Goal: Information Seeking & Learning: Compare options

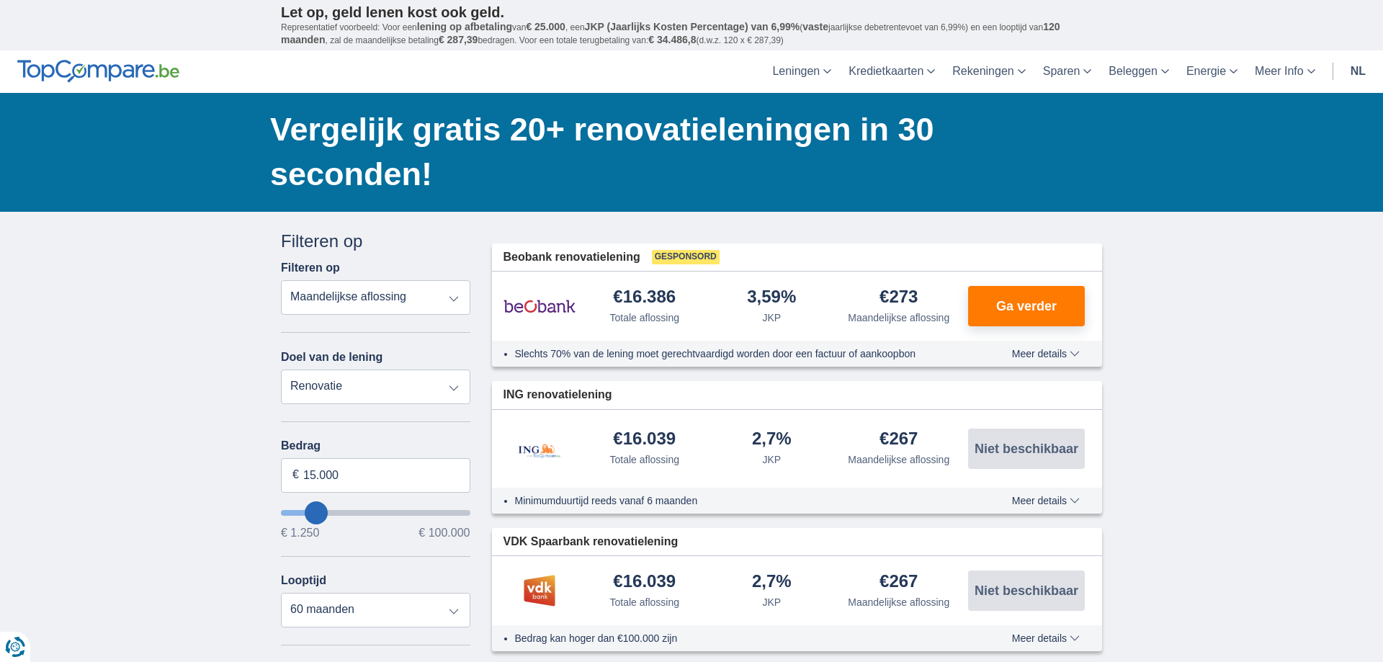
type input "60.250"
type input "60250"
select select "120"
type input "60250"
click at [391, 514] on input "wantToBorrow" at bounding box center [375, 513] width 189 height 6
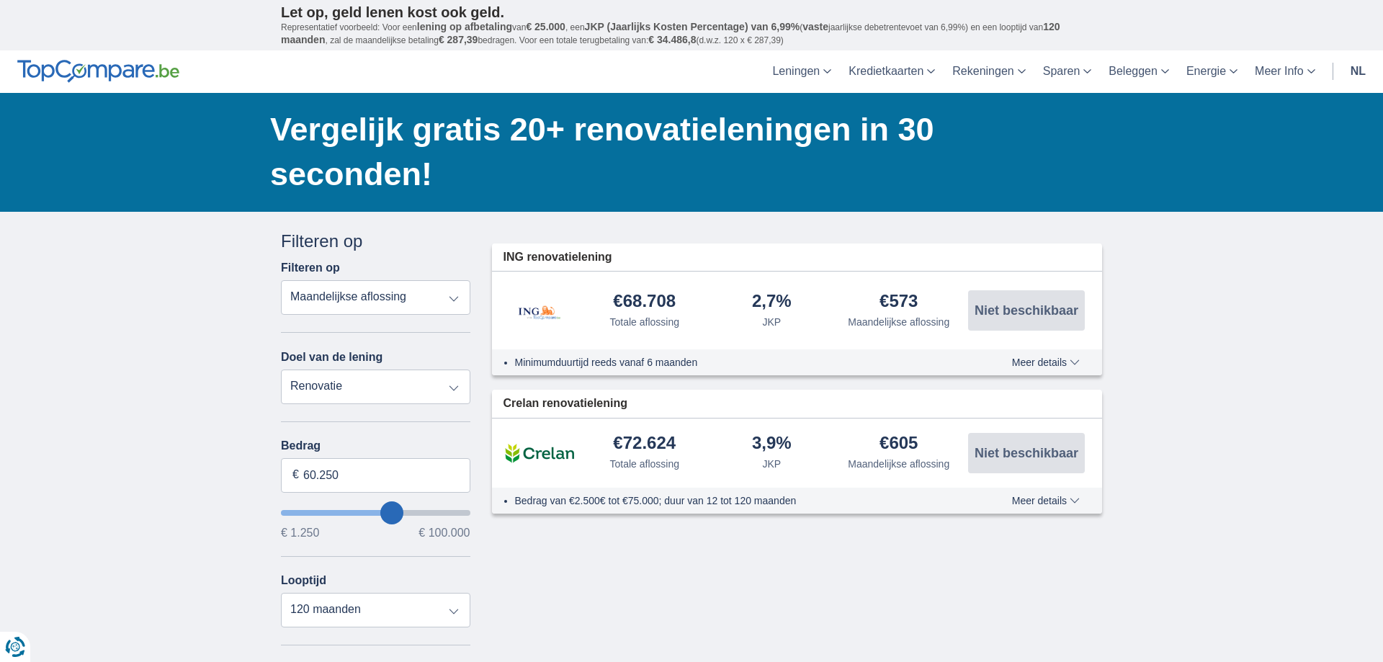
type input "44.250"
type input "44250"
click at [365, 514] on input "wantToBorrow" at bounding box center [375, 513] width 189 height 6
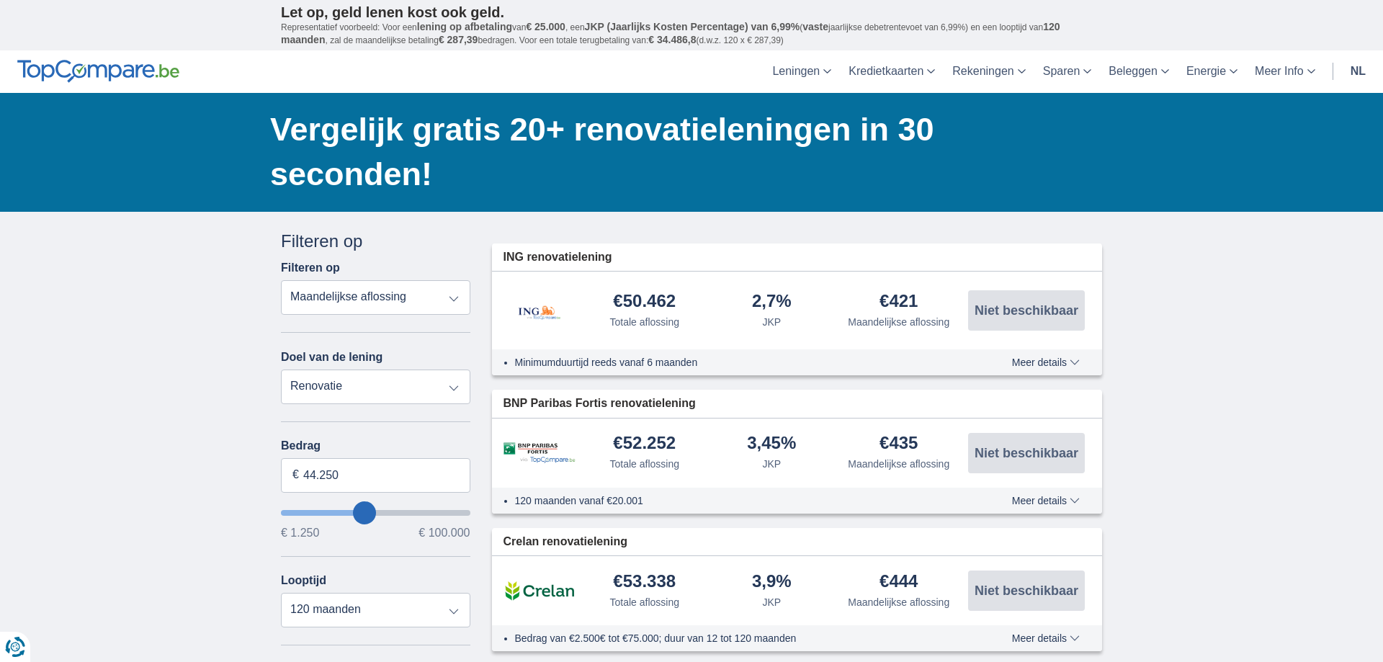
type input "50.250"
type input "50250"
click at [375, 511] on input "wantToBorrow" at bounding box center [375, 513] width 189 height 6
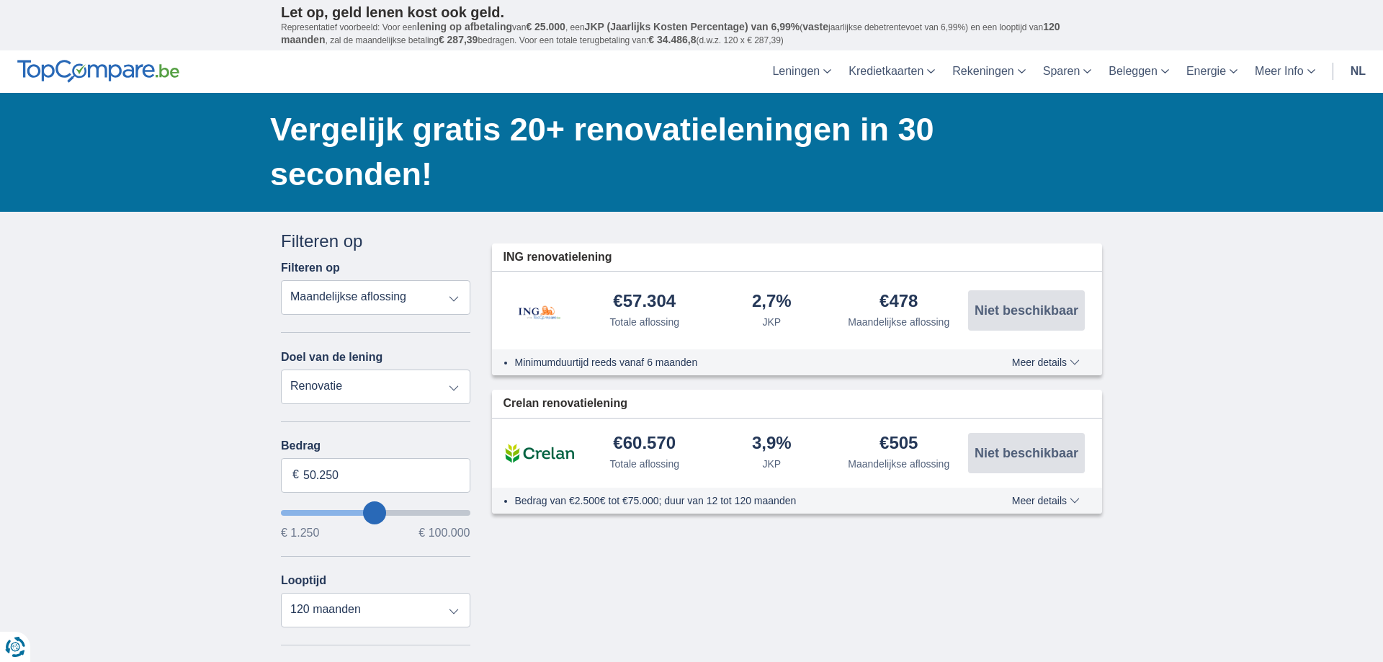
click at [1060, 363] on span "Meer details" at bounding box center [1046, 362] width 68 height 10
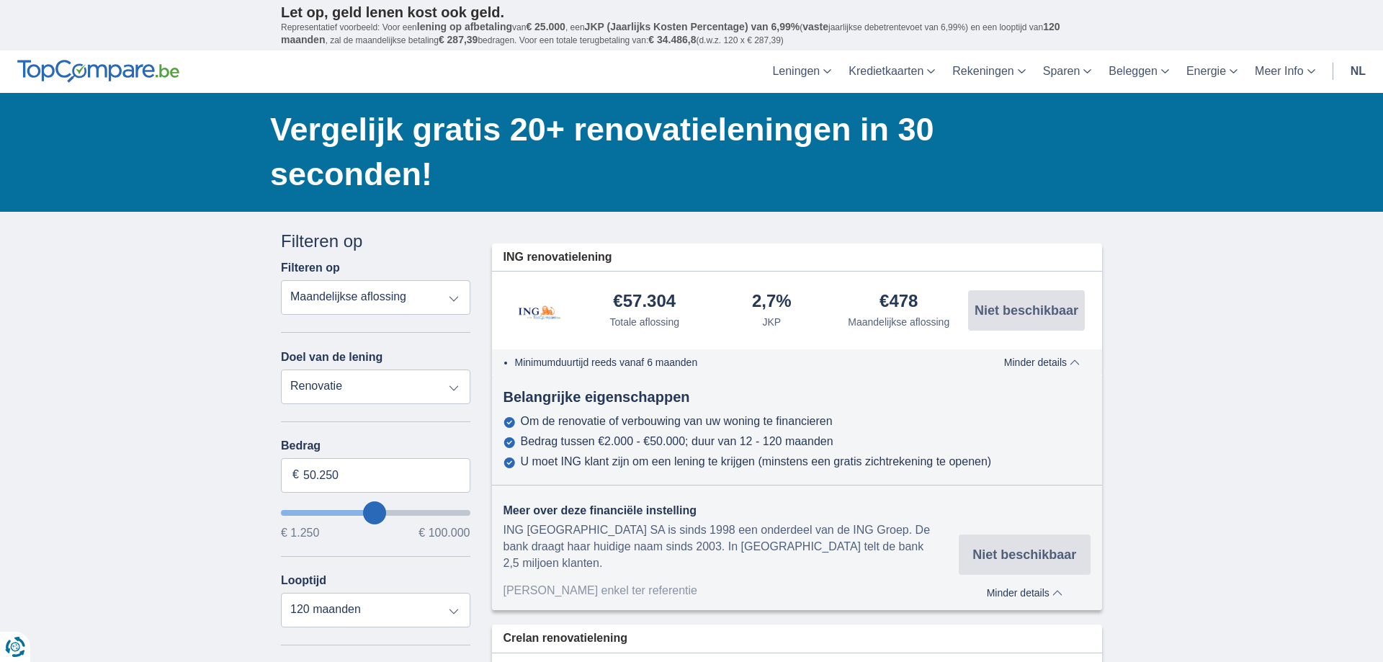
click at [1233, 351] on div "× widget.non-eligible-application.title widget.non-eligible-application.text no…" at bounding box center [691, 580] width 1383 height 737
click at [1058, 588] on span "Minder details" at bounding box center [1025, 593] width 76 height 10
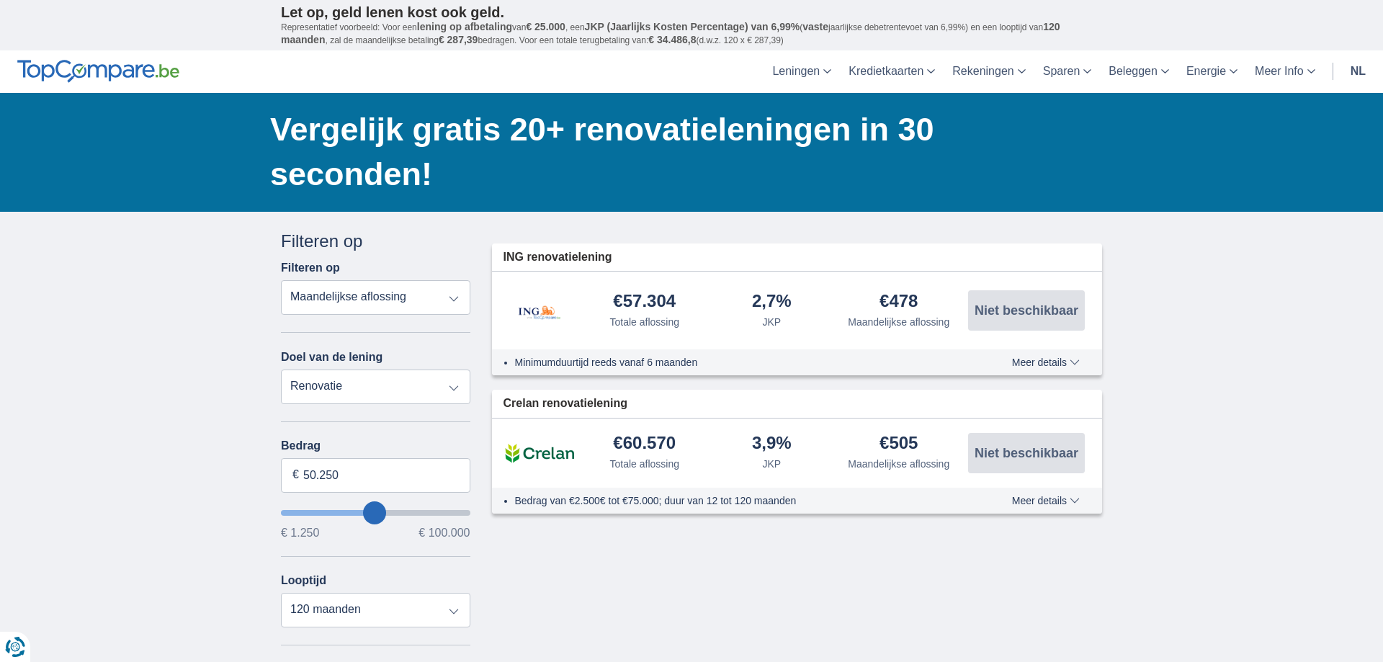
click at [1073, 500] on span "Meer details" at bounding box center [1046, 501] width 68 height 10
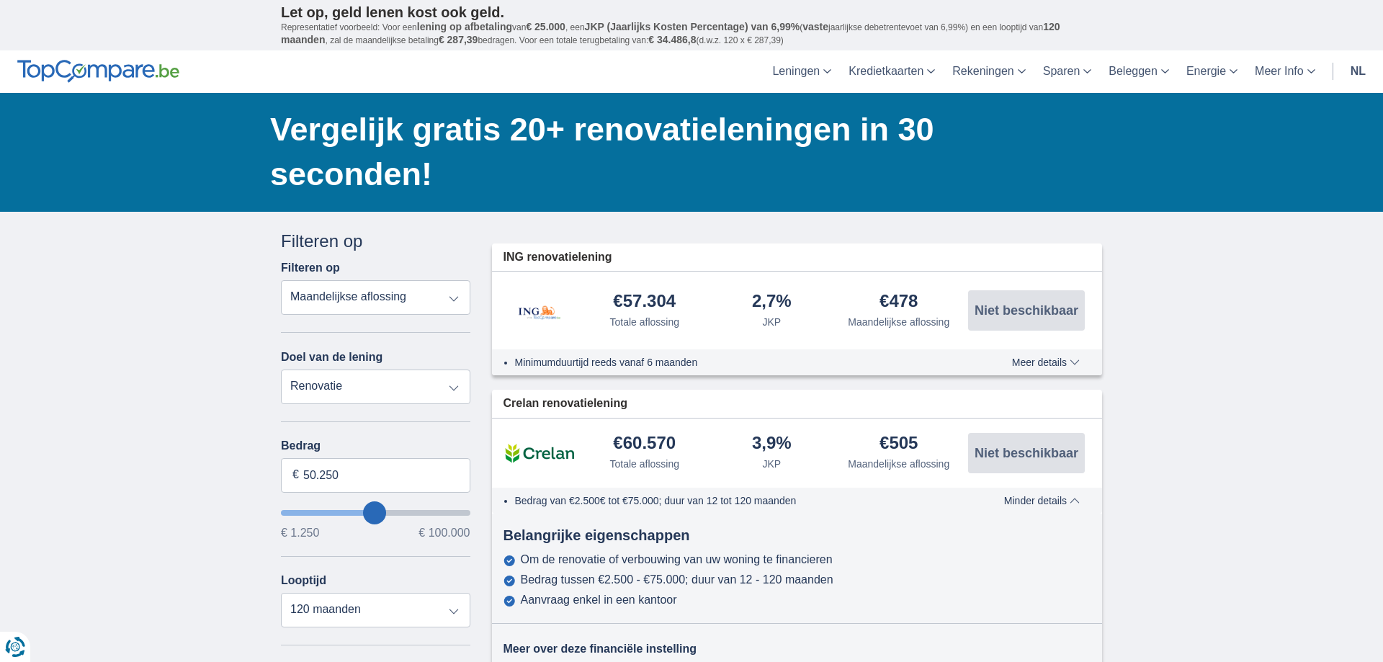
click at [1159, 511] on div "× widget.non-eligible-application.title widget.non-eligible-application.text no…" at bounding box center [691, 580] width 1383 height 737
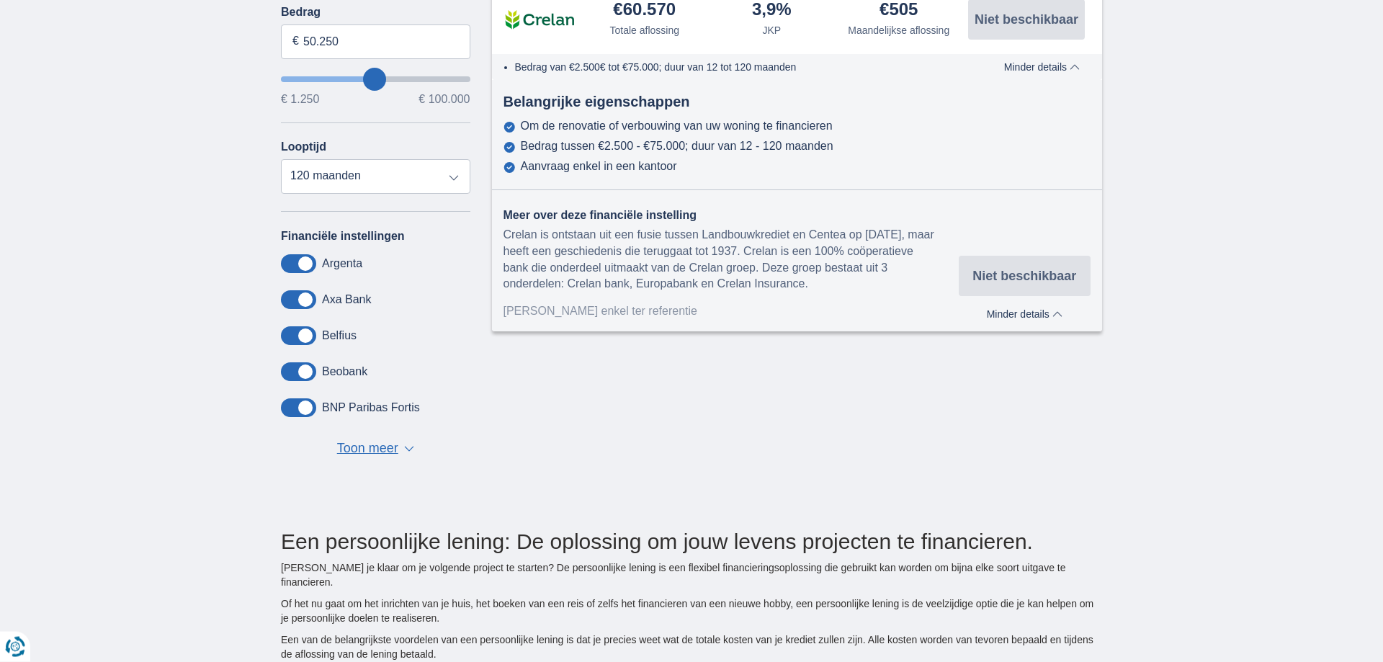
scroll to position [441, 0]
